Goal: Find specific page/section: Find specific page/section

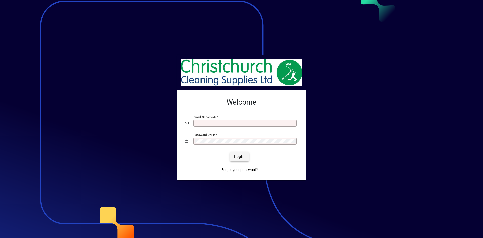
type input "**********"
click at [236, 157] on span "Login" at bounding box center [239, 156] width 10 height 5
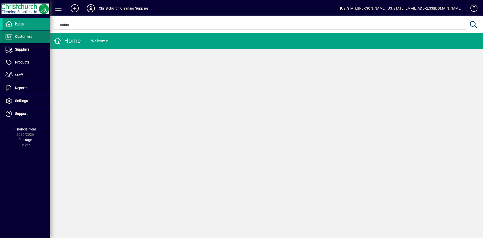
click at [29, 41] on span at bounding box center [27, 37] width 48 height 12
